Goal: Transaction & Acquisition: Purchase product/service

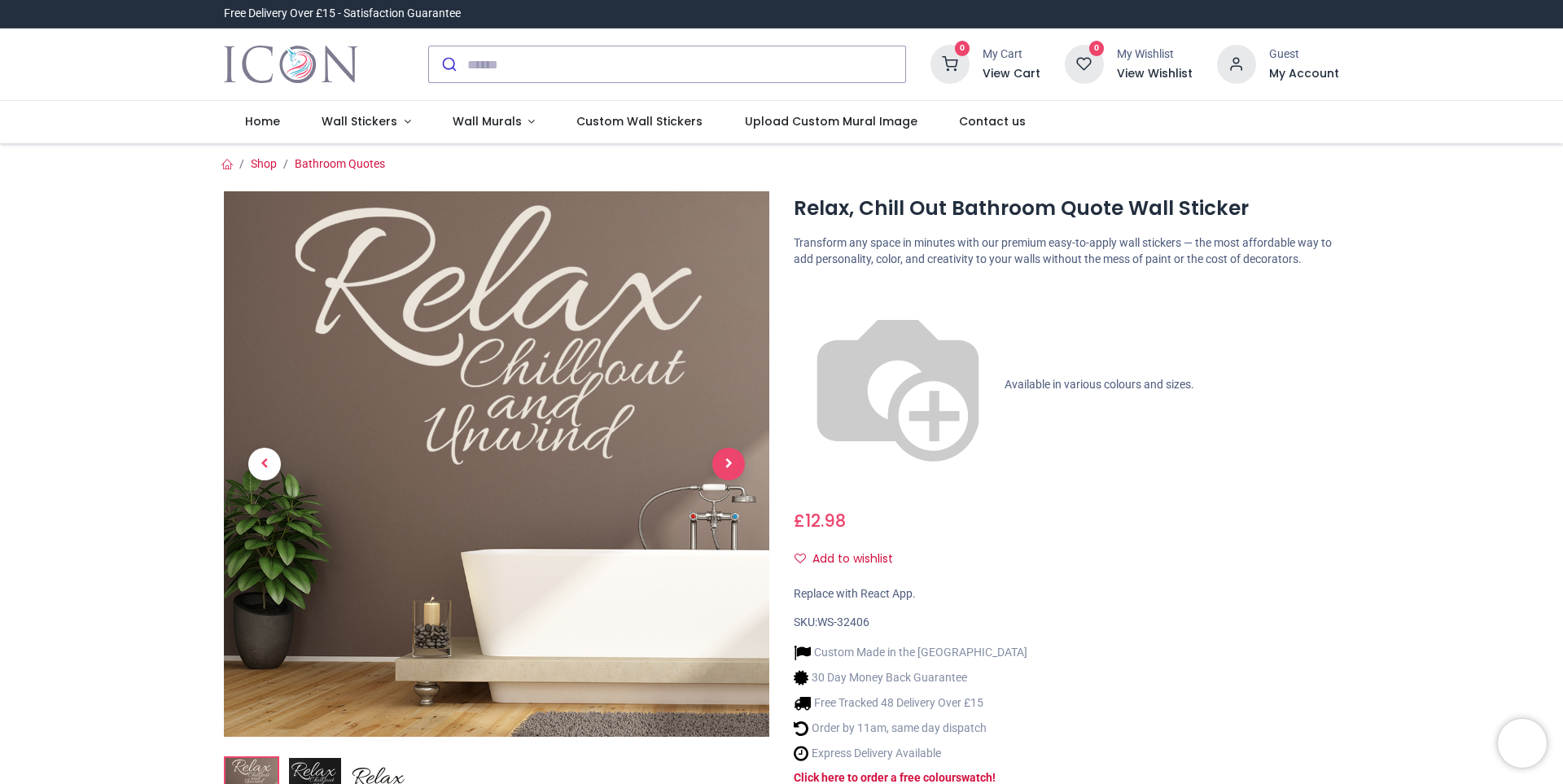
click at [736, 465] on span "Next" at bounding box center [729, 464] width 32 height 32
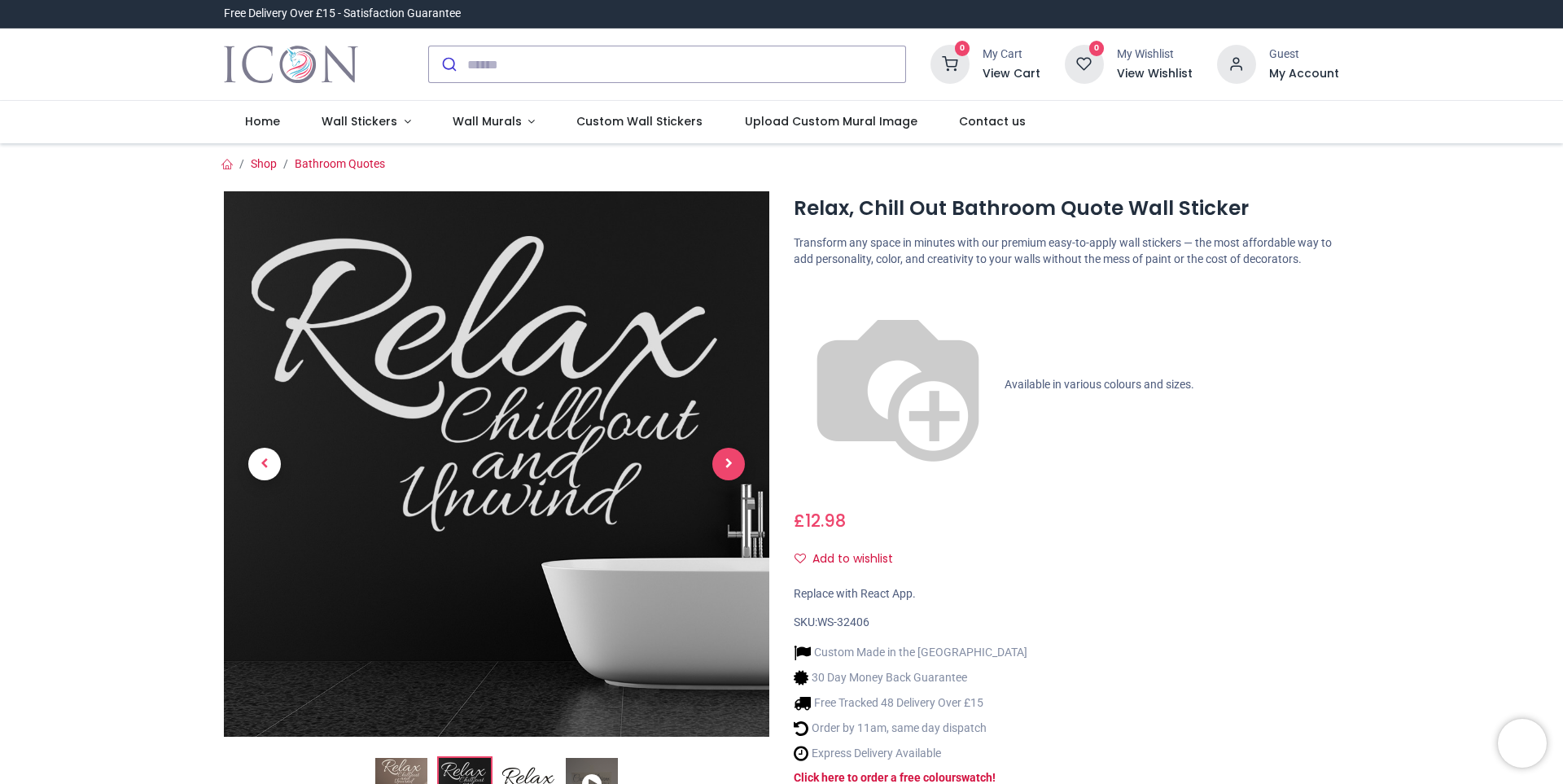
click at [728, 466] on span "Next" at bounding box center [729, 464] width 32 height 32
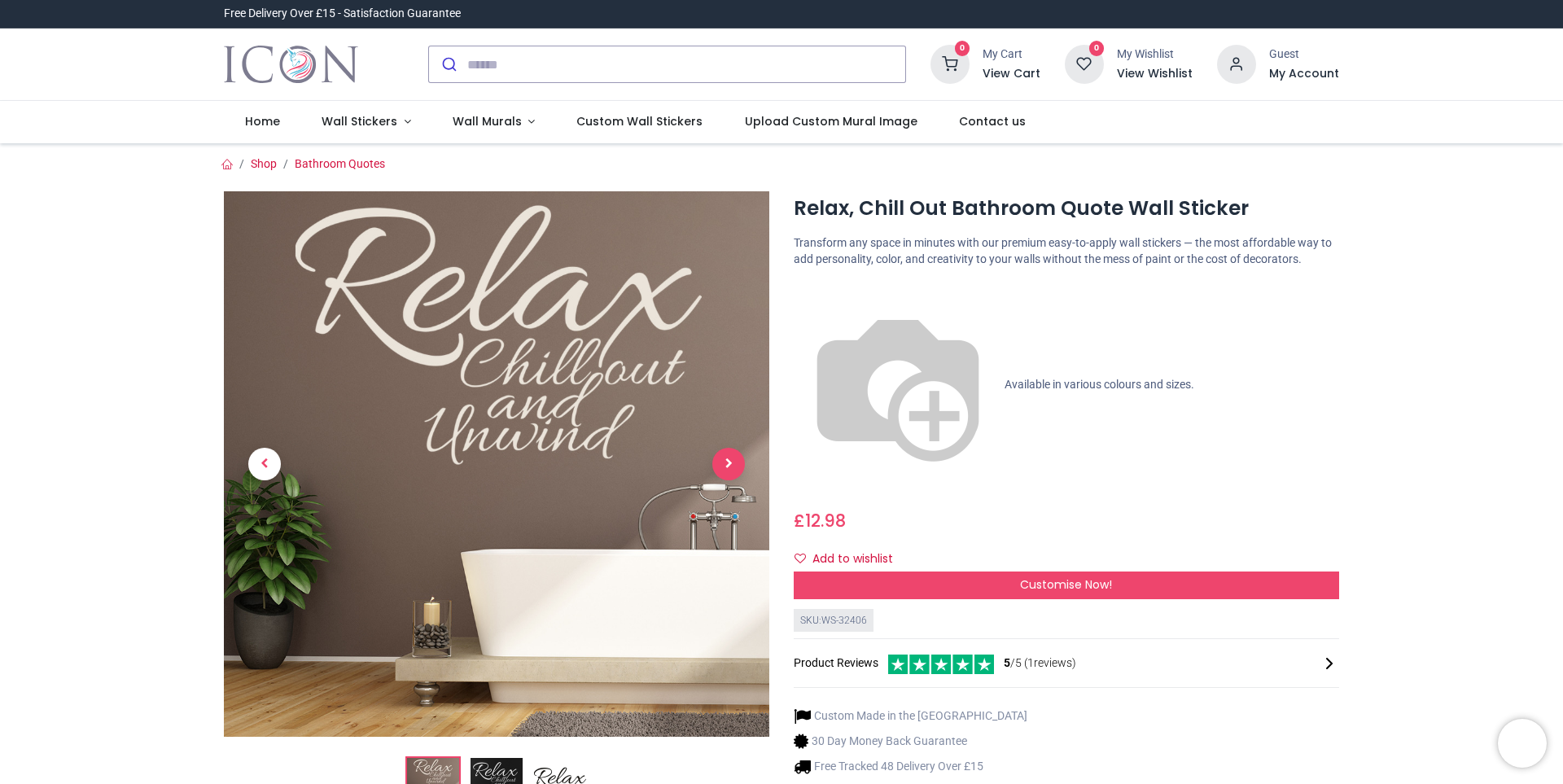
click at [726, 468] on span "Next" at bounding box center [729, 464] width 32 height 32
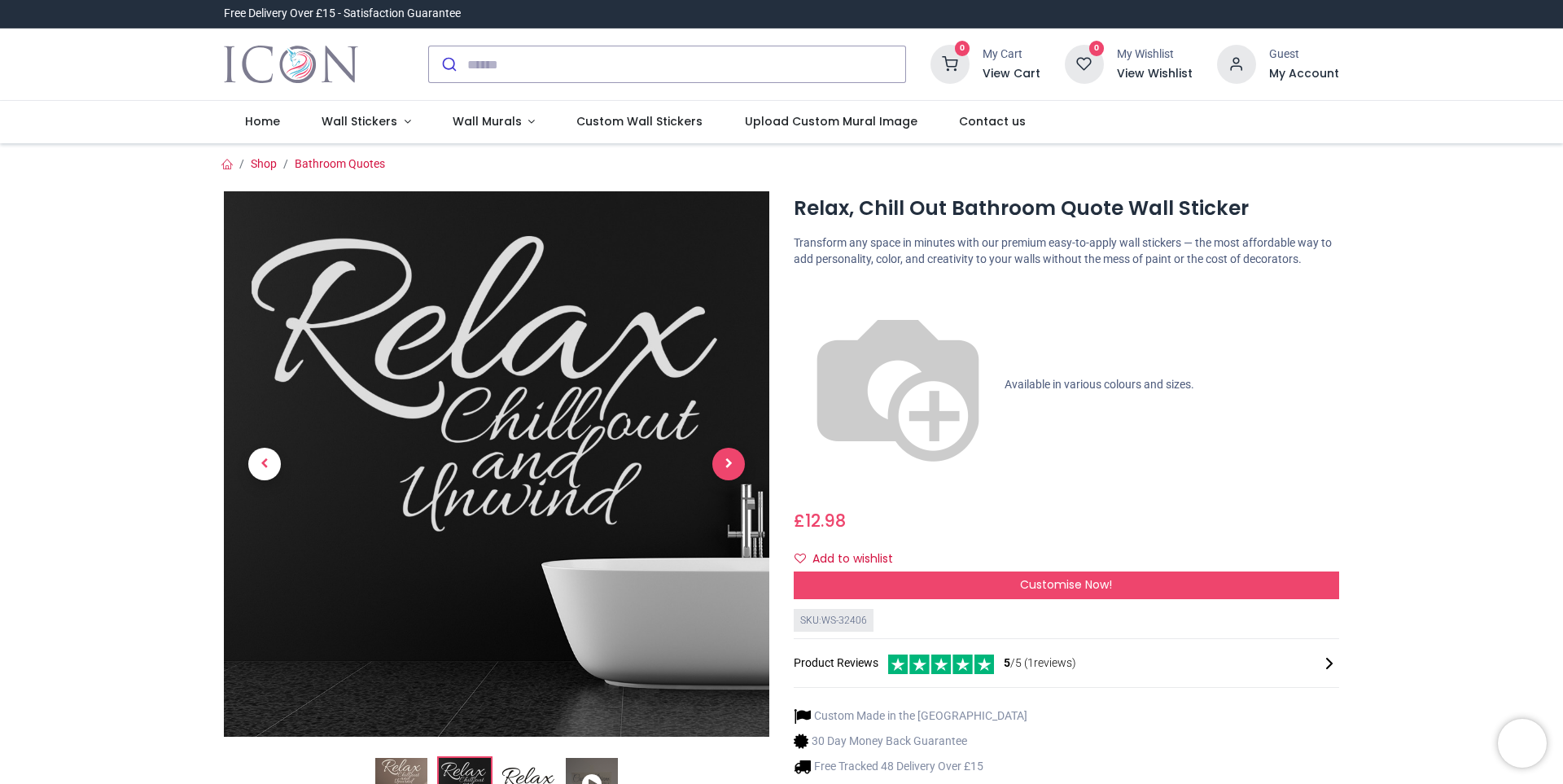
click at [726, 468] on span "Next" at bounding box center [729, 464] width 32 height 32
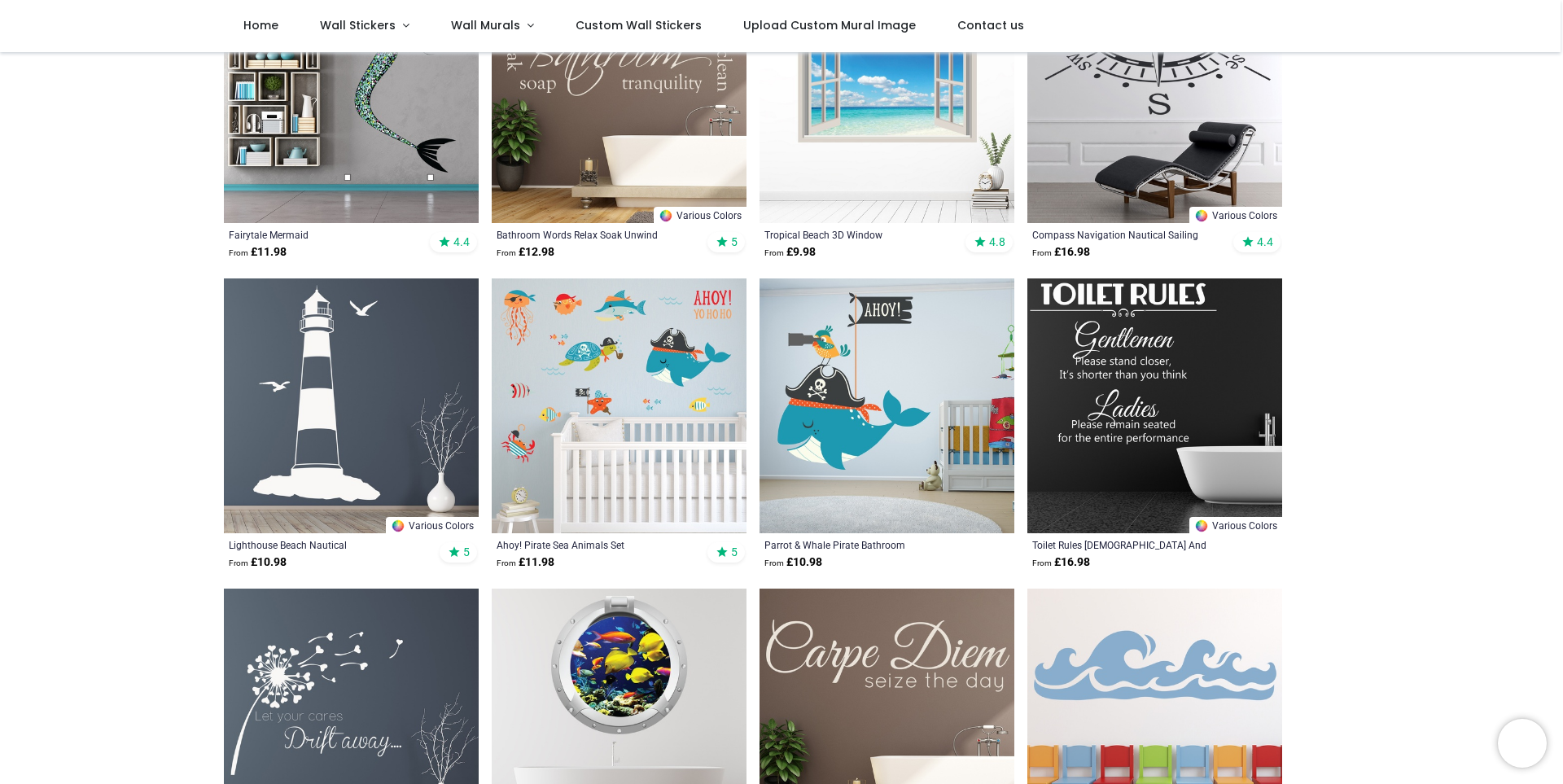
scroll to position [81, 0]
